Goal: Find specific page/section: Find specific page/section

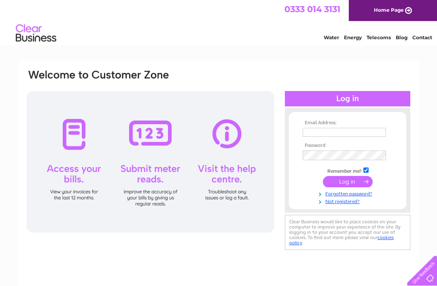
click at [316, 134] on input "text" at bounding box center [344, 132] width 83 height 9
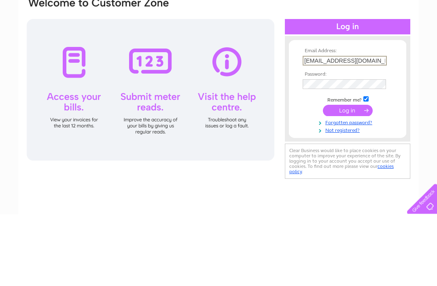
type input "[EMAIL_ADDRESS][DOMAIN_NAME]"
click at [349, 177] on input "submit" at bounding box center [348, 182] width 50 height 11
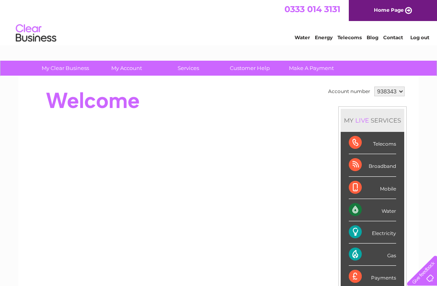
click at [218, 68] on link "Customer Help" at bounding box center [249, 68] width 67 height 15
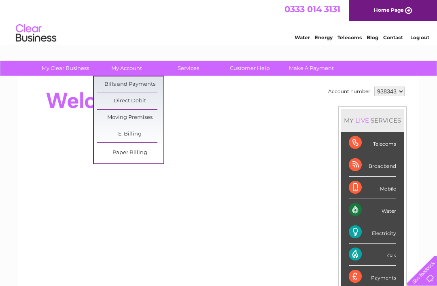
click at [150, 81] on link "Bills and Payments" at bounding box center [130, 84] width 67 height 16
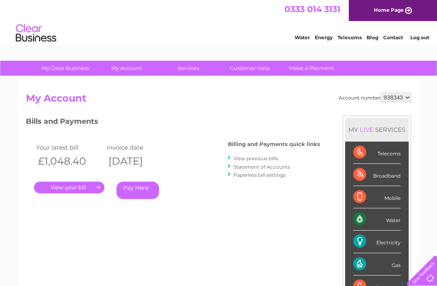
click at [85, 186] on link "." at bounding box center [69, 188] width 70 height 12
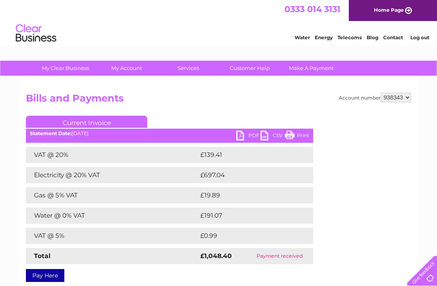
click at [241, 134] on link "PDF" at bounding box center [248, 137] width 24 height 12
